Goal: Use online tool/utility: Use online tool/utility

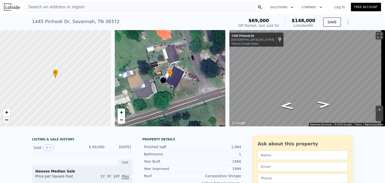
click at [6, 119] on span "−" at bounding box center [6, 119] width 3 height 6
click at [7, 119] on span "−" at bounding box center [6, 119] width 3 height 6
drag, startPoint x: 35, startPoint y: 99, endPoint x: 45, endPoint y: 86, distance: 16.4
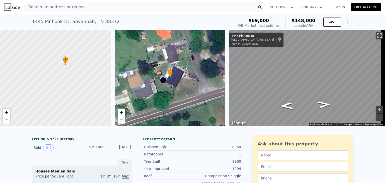
click at [45, 86] on div at bounding box center [55, 78] width 133 height 115
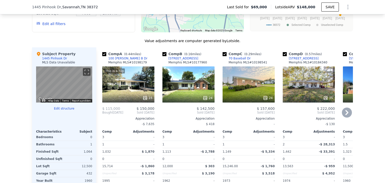
scroll to position [459, 0]
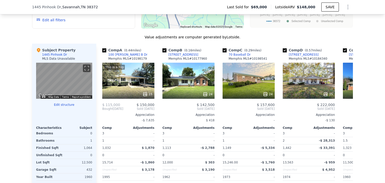
click at [64, 106] on button "Edit structure" at bounding box center [64, 105] width 56 height 4
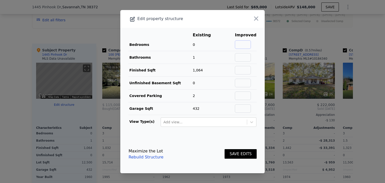
click at [242, 45] on input "text" at bounding box center [243, 44] width 16 height 9
type input "3"
click at [240, 153] on button "SAVE EDITS" at bounding box center [240, 154] width 32 height 10
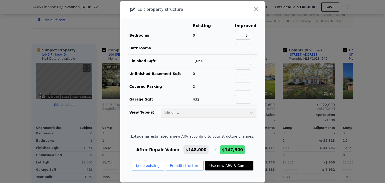
click at [222, 164] on button "Use new ARV & Comps" at bounding box center [229, 166] width 48 height 10
type input "$ 147,500"
type input "$ 64,491"
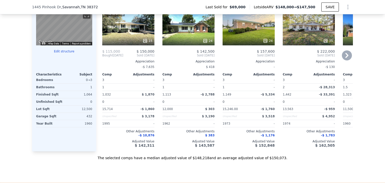
scroll to position [500, 0]
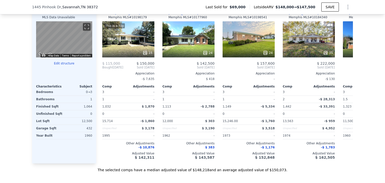
type input "$ 148,000"
type input "$ 64,963"
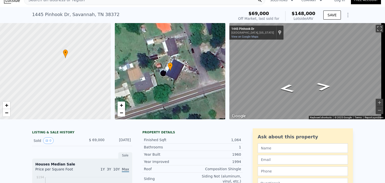
scroll to position [0, 0]
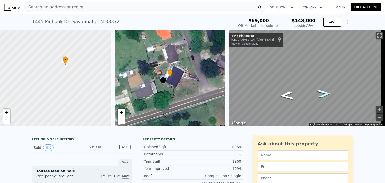
click at [321, 96] on icon "Go East, Pinhook Dr" at bounding box center [323, 93] width 27 height 12
click at [78, 9] on div "Search an address or region" at bounding box center [144, 7] width 241 height 10
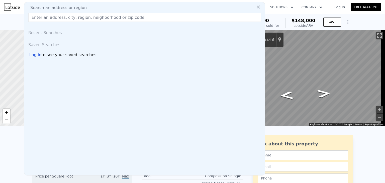
click at [72, 17] on input "text" at bounding box center [144, 17] width 232 height 9
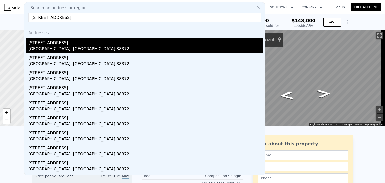
type input "[STREET_ADDRESS]"
click at [38, 47] on div "[GEOGRAPHIC_DATA], [GEOGRAPHIC_DATA] 38372" at bounding box center [145, 49] width 234 height 7
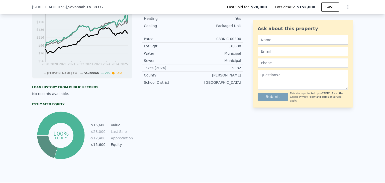
scroll to position [170, 0]
